Goal: Submit feedback/report problem

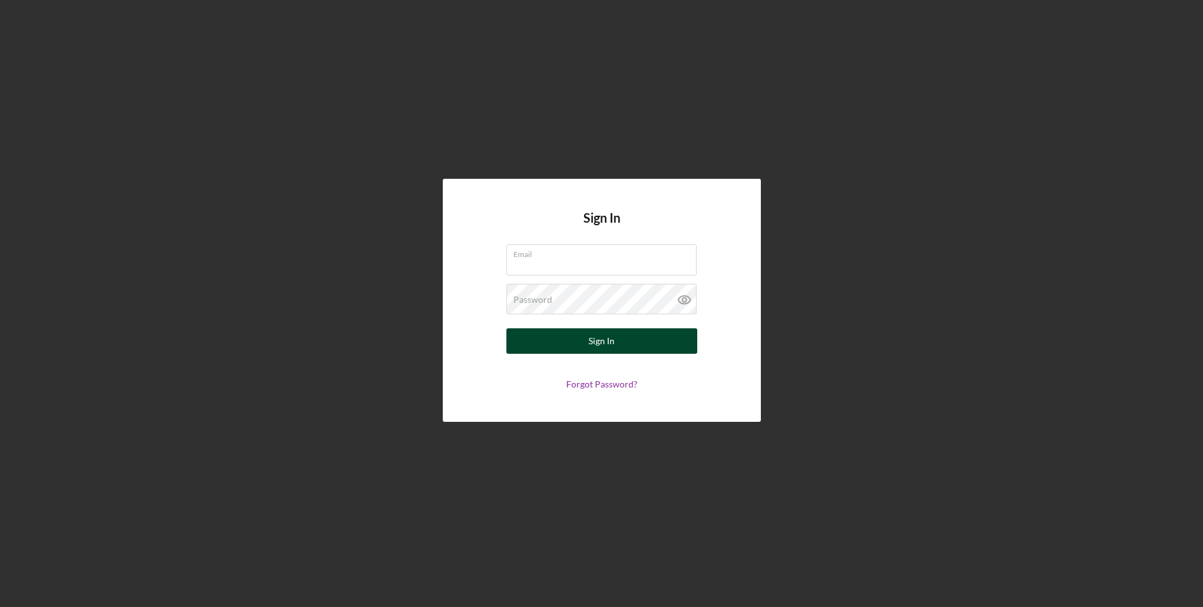
type input "[EMAIL_ADDRESS][DOMAIN_NAME]"
click at [597, 342] on div "Sign In" at bounding box center [601, 340] width 26 height 25
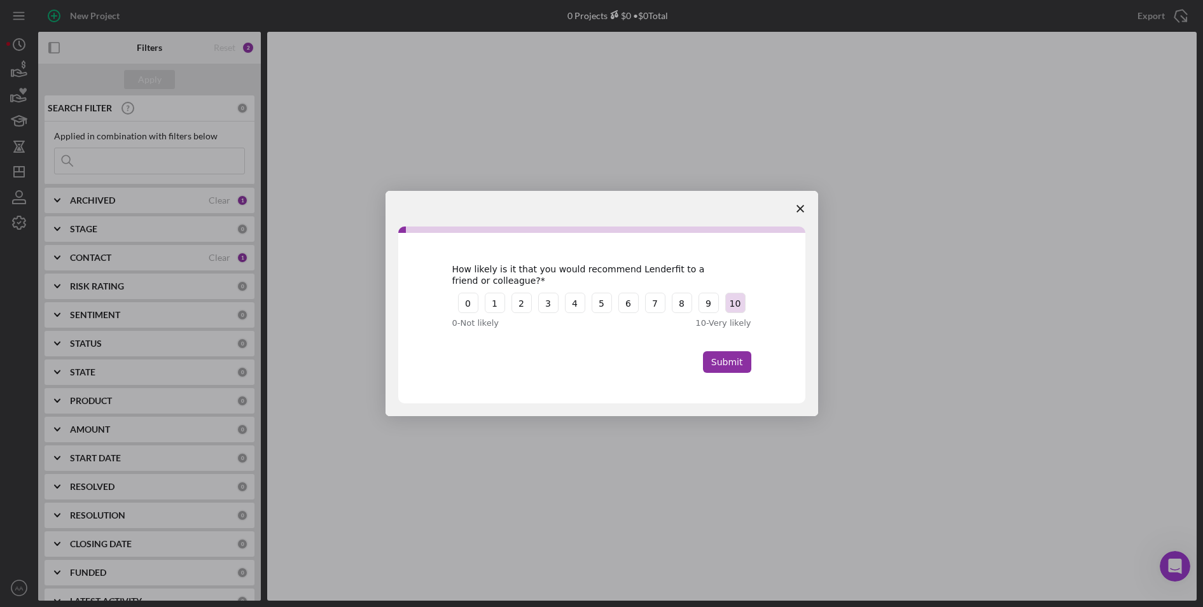
click at [735, 301] on button "10" at bounding box center [735, 303] width 20 height 20
click at [731, 358] on button "Submit" at bounding box center [727, 362] width 48 height 22
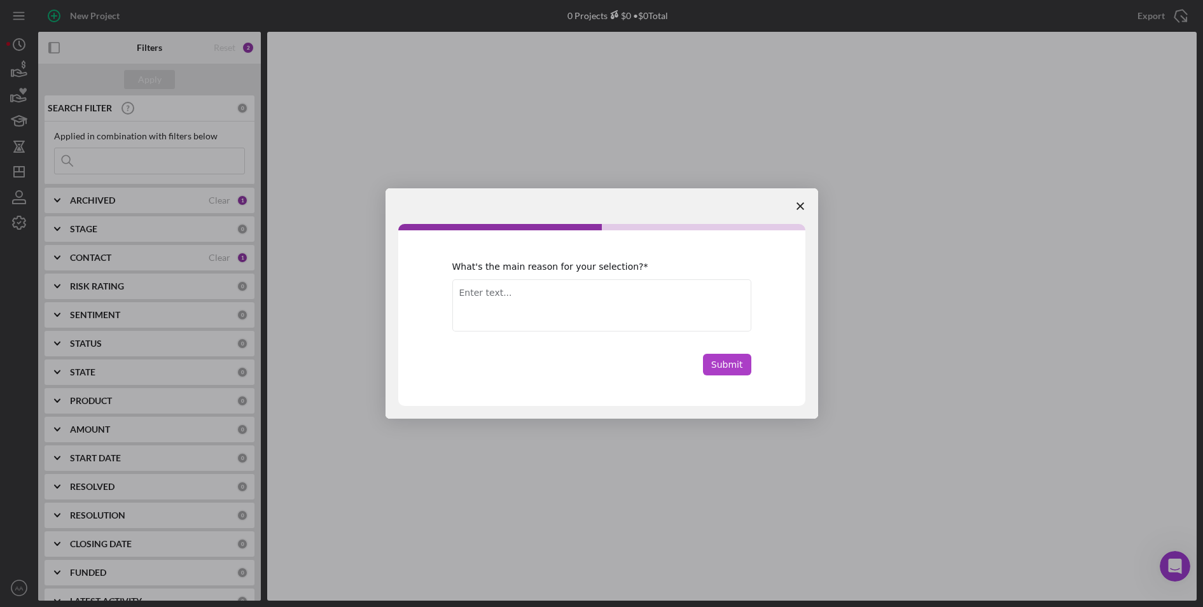
click at [731, 366] on button "Submit" at bounding box center [727, 365] width 48 height 22
click at [497, 297] on textarea "Enter text..." at bounding box center [601, 305] width 299 height 52
type textarea "Easy to use"
click at [730, 365] on button "Submit" at bounding box center [727, 365] width 48 height 22
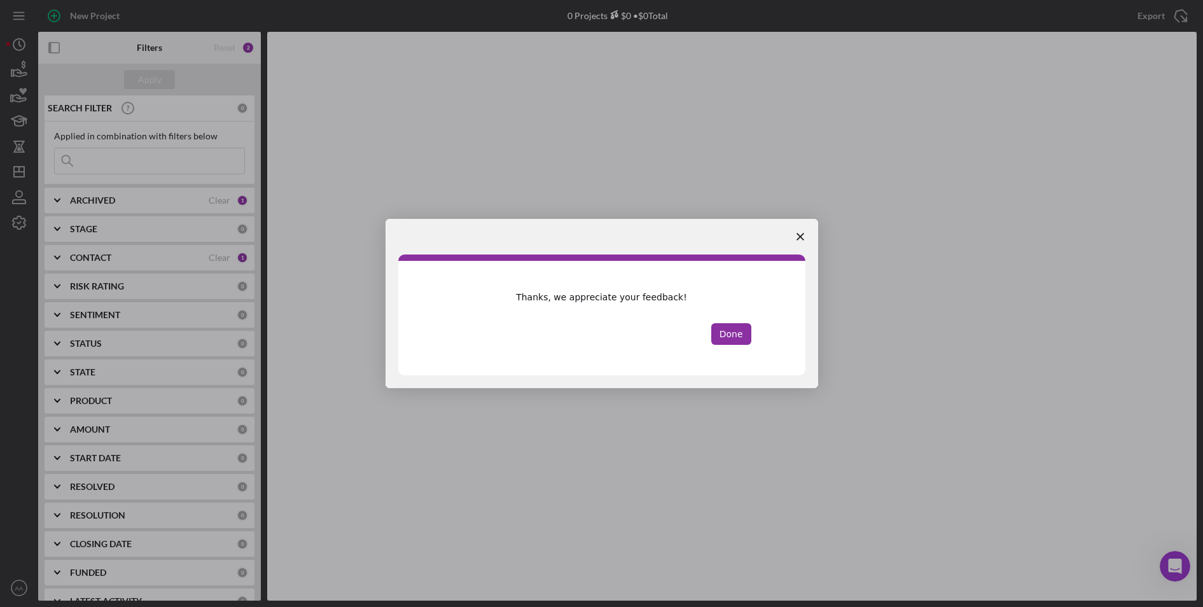
click at [801, 236] on polygon "Close survey" at bounding box center [800, 237] width 8 height 8
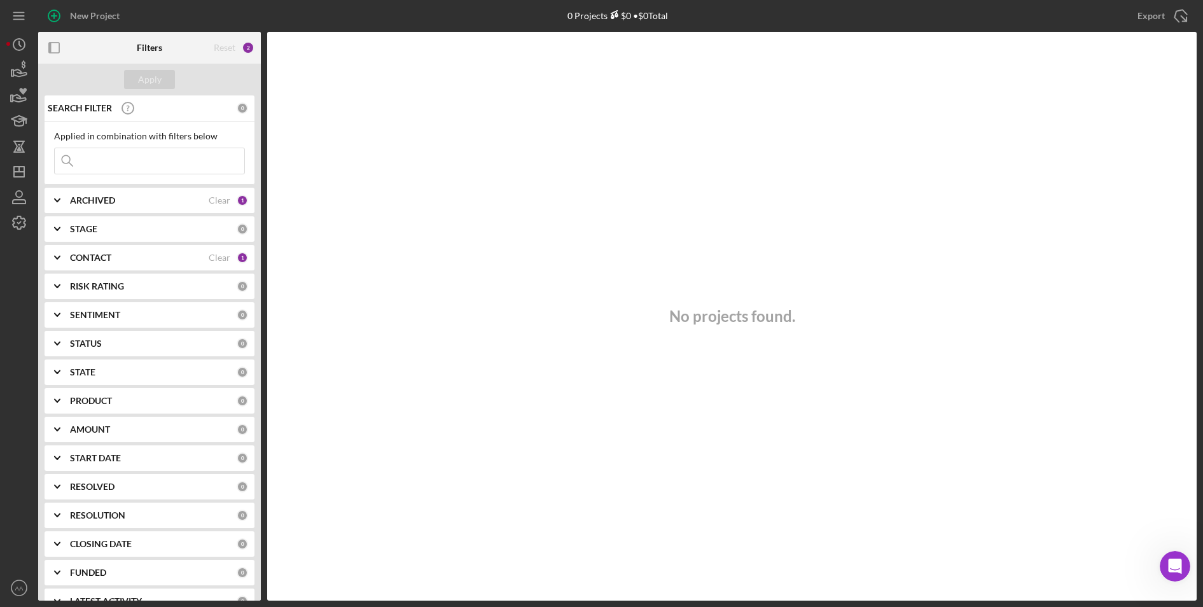
click at [90, 253] on b "CONTACT" at bounding box center [90, 258] width 41 height 10
